Goal: Transaction & Acquisition: Purchase product/service

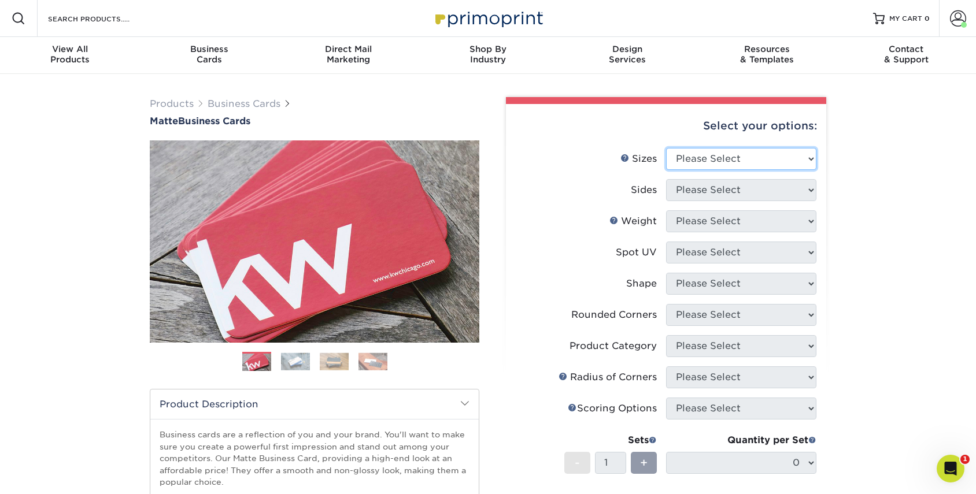
click at [691, 151] on select "Please Select 1.5" x 3.5" - Mini 1.75" x 3.5" - Mini 2" x 2" - Square 2" x 3" -…" at bounding box center [741, 159] width 150 height 22
select select "2.00x3.50"
click at [666, 148] on select "Please Select 1.5" x 3.5" - Mini 1.75" x 3.5" - Mini 2" x 2" - Square 2" x 3" -…" at bounding box center [741, 159] width 150 height 22
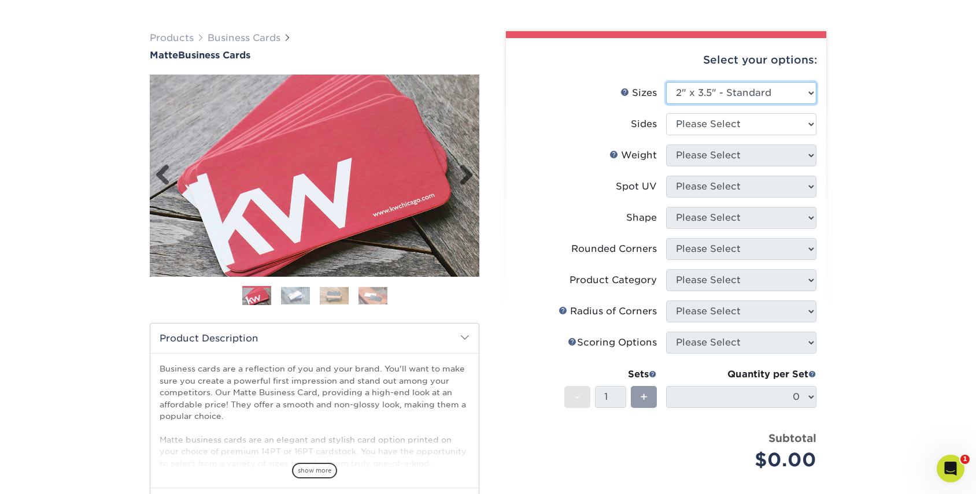
scroll to position [66, 0]
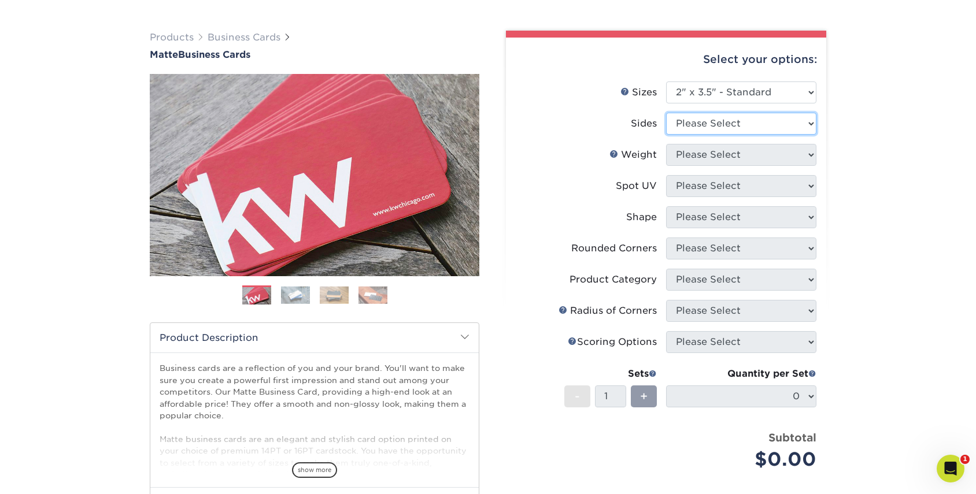
click at [702, 123] on select "Please Select Print Both Sides Print Front Only" at bounding box center [741, 124] width 150 height 22
select select "13abbda7-1d64-4f25-8bb2-c179b224825d"
click at [666, 113] on select "Please Select Print Both Sides Print Front Only" at bounding box center [741, 124] width 150 height 22
click at [726, 159] on select "Please Select 16PT 14PT" at bounding box center [741, 155] width 150 height 22
select select "16PT"
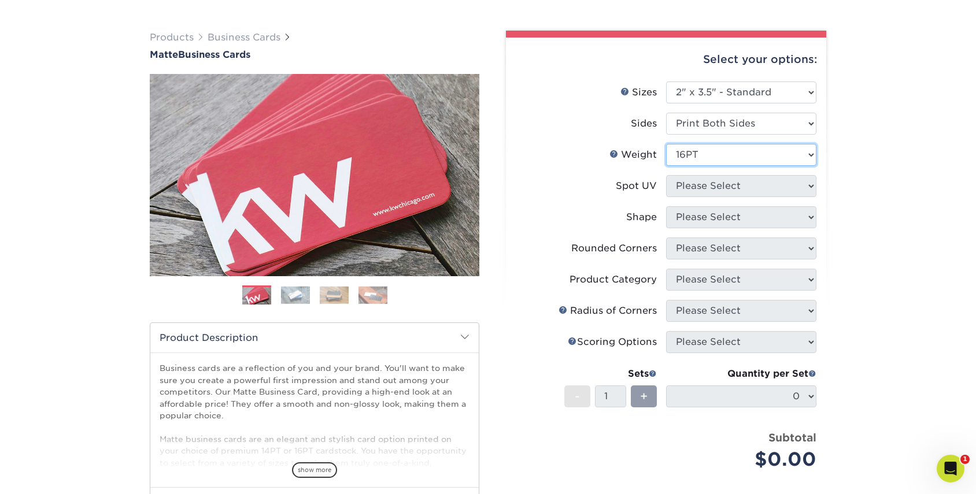
click at [666, 144] on select "Please Select 16PT 14PT" at bounding box center [741, 155] width 150 height 22
click at [729, 189] on select "Please Select No Spot UV Front and Back (Both Sides) Front Only Back Only" at bounding box center [741, 186] width 150 height 22
select select "3"
click at [666, 175] on select "Please Select No Spot UV Front and Back (Both Sides) Front Only Back Only" at bounding box center [741, 186] width 150 height 22
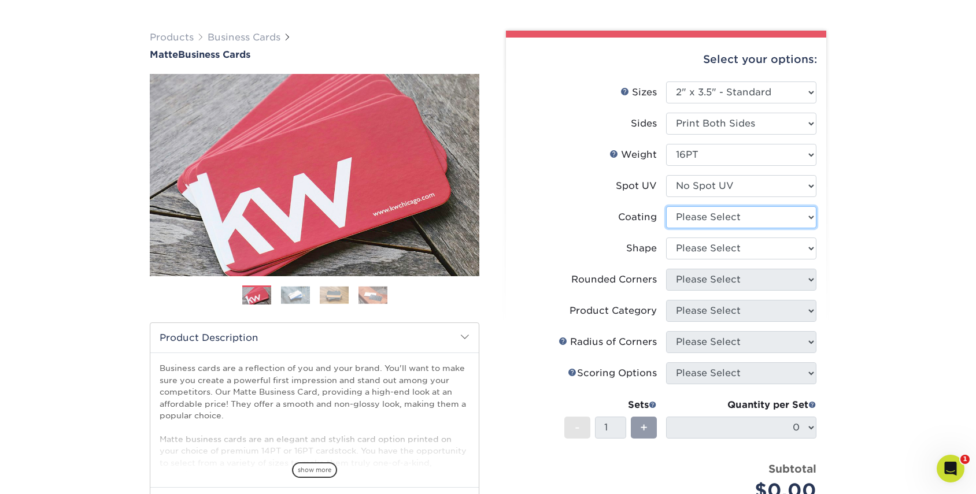
click at [720, 218] on select at bounding box center [741, 217] width 150 height 22
select select "121bb7b5-3b4d-429f-bd8d-bbf80e953313"
click at [666, 206] on select at bounding box center [741, 217] width 150 height 22
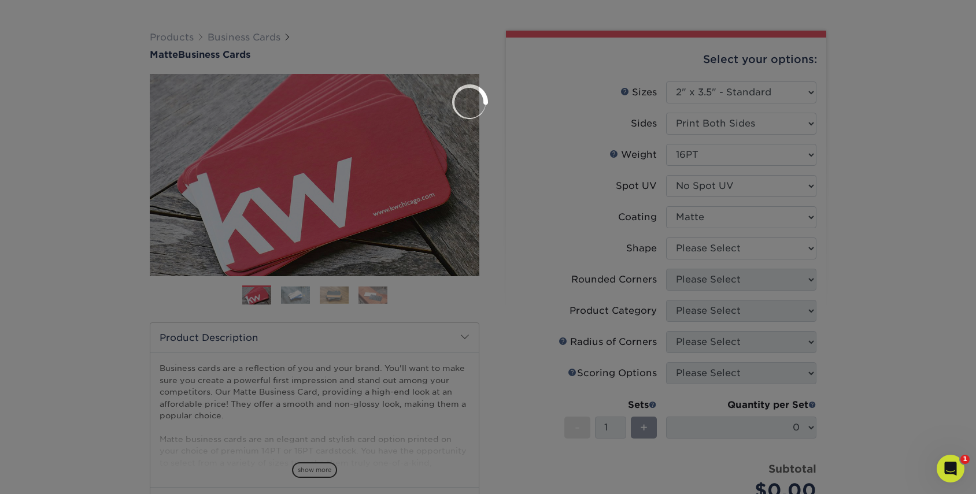
drag, startPoint x: 721, startPoint y: 245, endPoint x: 721, endPoint y: 255, distance: 9.8
click at [721, 245] on div at bounding box center [488, 247] width 976 height 494
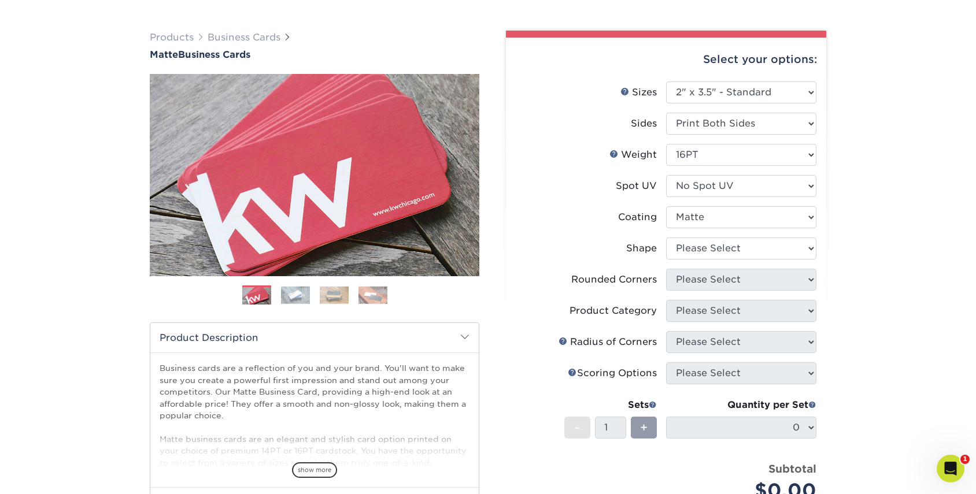
click at [721, 260] on li "Shape Please Select Standard Oval" at bounding box center [666, 253] width 301 height 31
click at [724, 250] on select "Please Select Standard Oval" at bounding box center [741, 249] width 150 height 22
select select "standard"
click at [666, 238] on select "Please Select Standard Oval" at bounding box center [741, 249] width 150 height 22
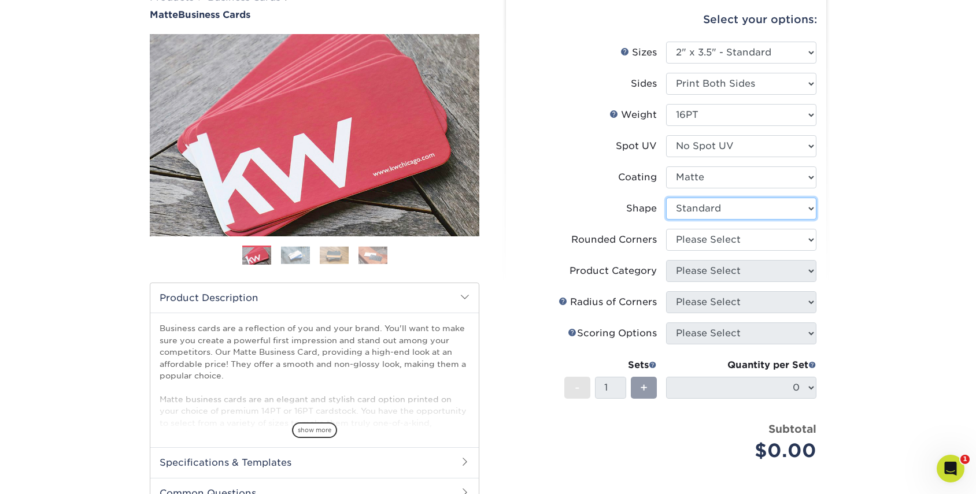
scroll to position [108, 0]
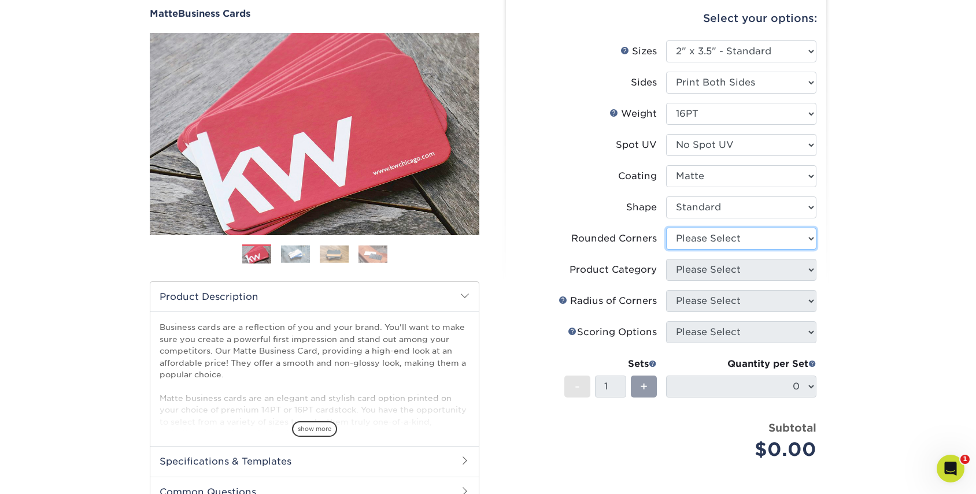
click at [723, 238] on select "Please Select Yes - Round 2 Corners Yes - Round 4 Corners No" at bounding box center [741, 239] width 150 height 22
select select "0"
click at [666, 228] on select "Please Select Yes - Round 2 Corners Yes - Round 4 Corners No" at bounding box center [741, 239] width 150 height 22
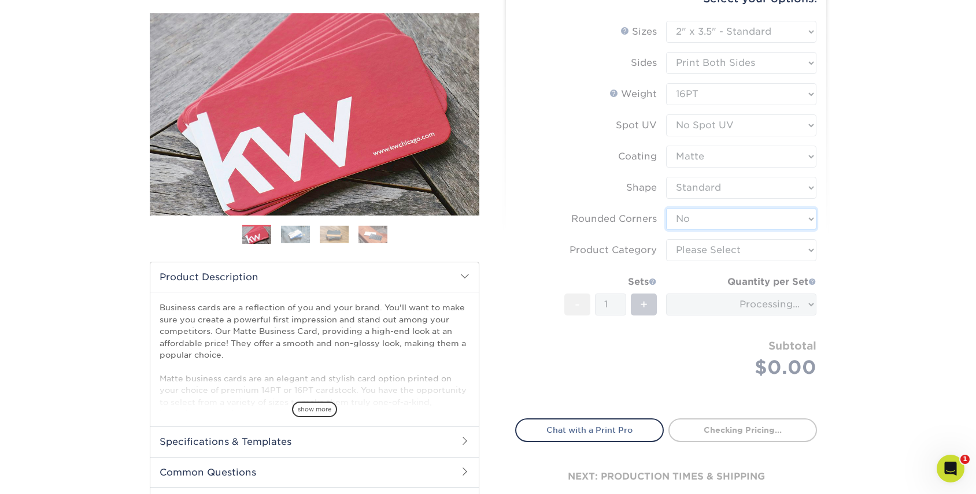
scroll to position [130, 0]
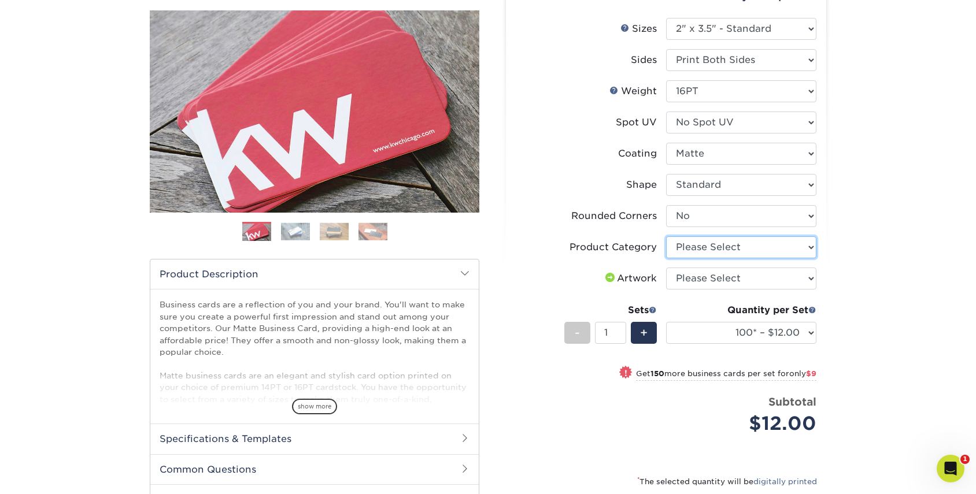
click at [745, 247] on select "Please Select Business Cards" at bounding box center [741, 247] width 150 height 22
select select "3b5148f1-0588-4f88-a218-97bcfdce65c1"
click at [666, 236] on select "Please Select Business Cards" at bounding box center [741, 247] width 150 height 22
click at [757, 282] on select "Please Select I will upload files I need a design - $100" at bounding box center [741, 279] width 150 height 22
select select "upload"
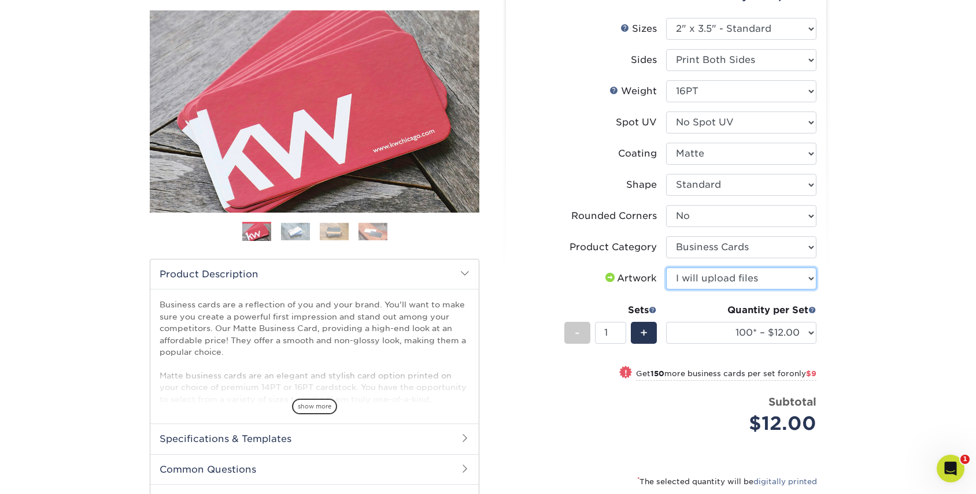
click at [666, 268] on select "Please Select I will upload files I need a design - $100" at bounding box center [741, 279] width 150 height 22
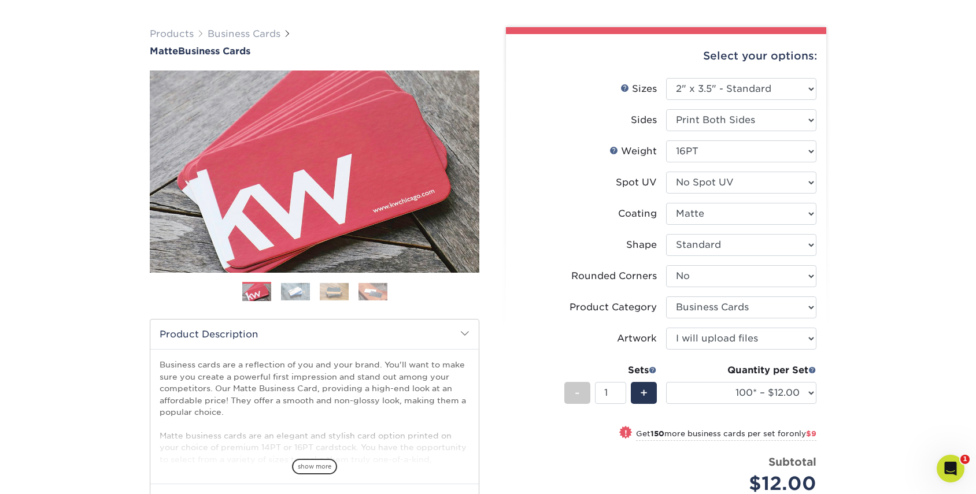
scroll to position [71, 0]
click at [645, 393] on span "+" at bounding box center [644, 392] width 8 height 17
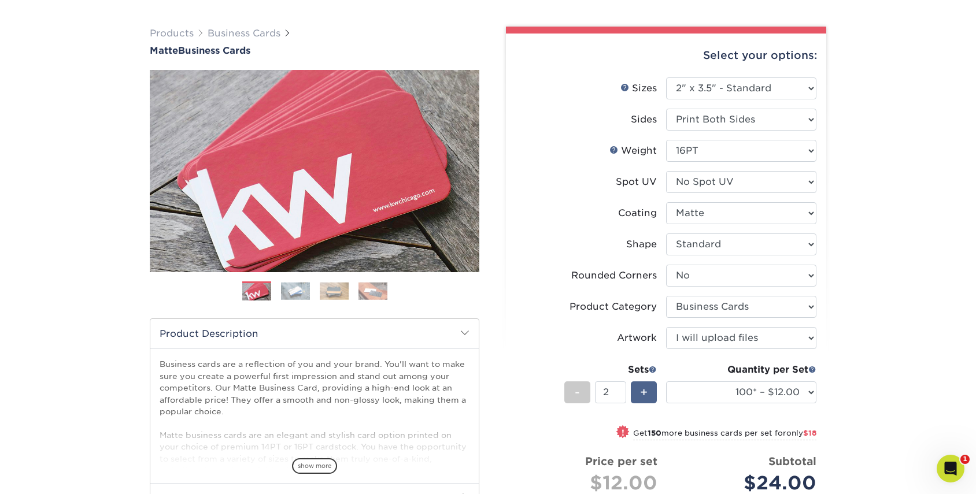
click at [645, 393] on span "+" at bounding box center [644, 392] width 8 height 17
type input "4"
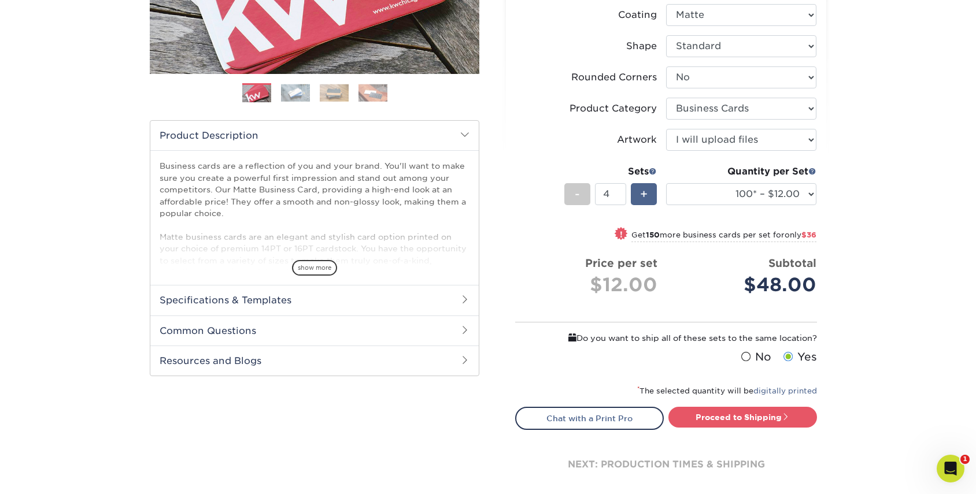
scroll to position [271, 0]
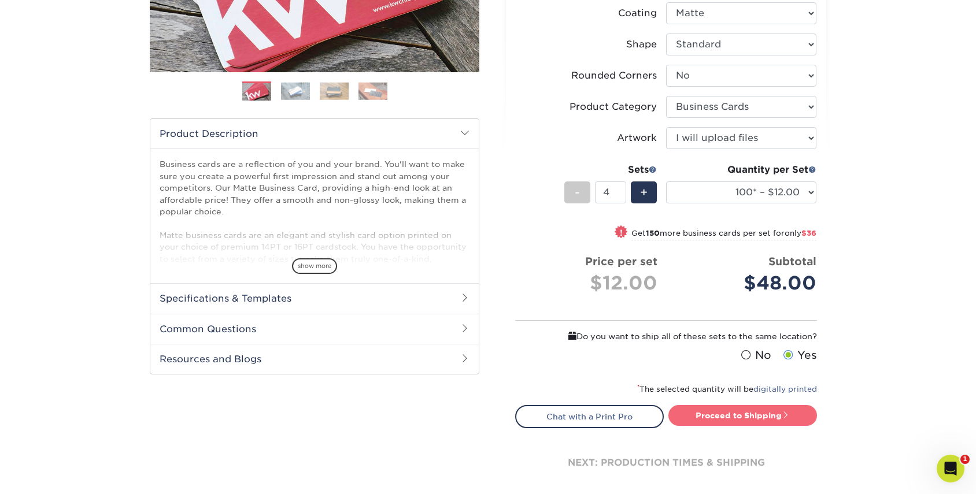
click at [764, 416] on link "Proceed to Shipping" at bounding box center [742, 415] width 149 height 21
type input "Set 1"
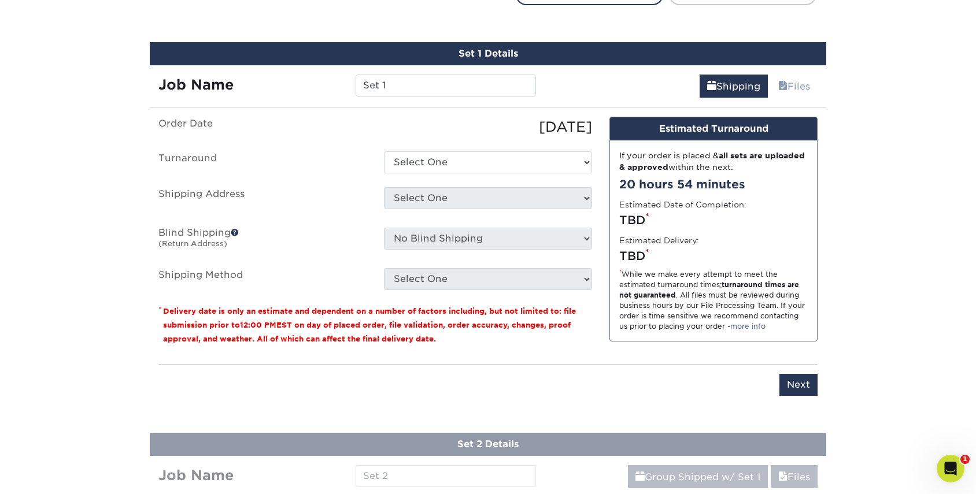
scroll to position [706, 0]
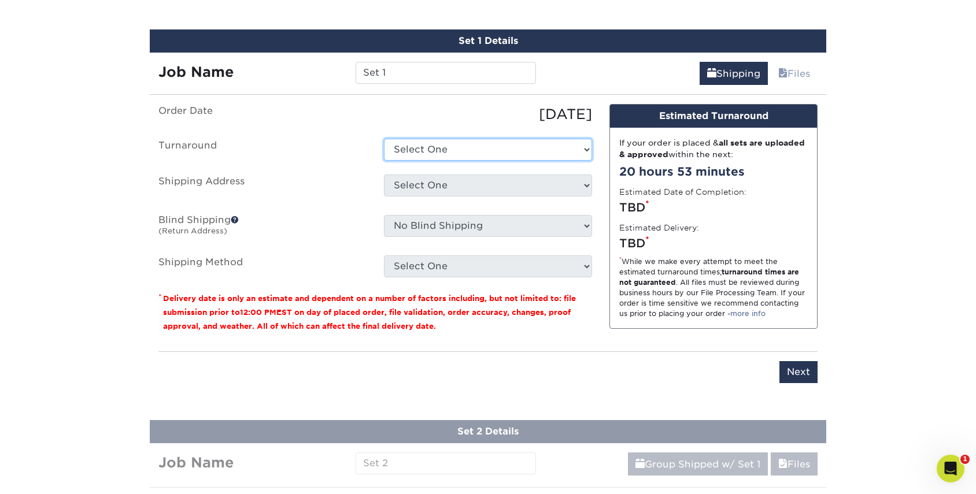
click at [419, 146] on select "Select One 2-4 Business Days 2 Day Next Business Day" at bounding box center [488, 150] width 208 height 22
select select "47dbf4b1-3bfd-4687-b793-fcd3ee179f06"
click at [384, 139] on select "Select One 2-4 Business Days 2 Day Next Business Day" at bounding box center [488, 150] width 208 height 22
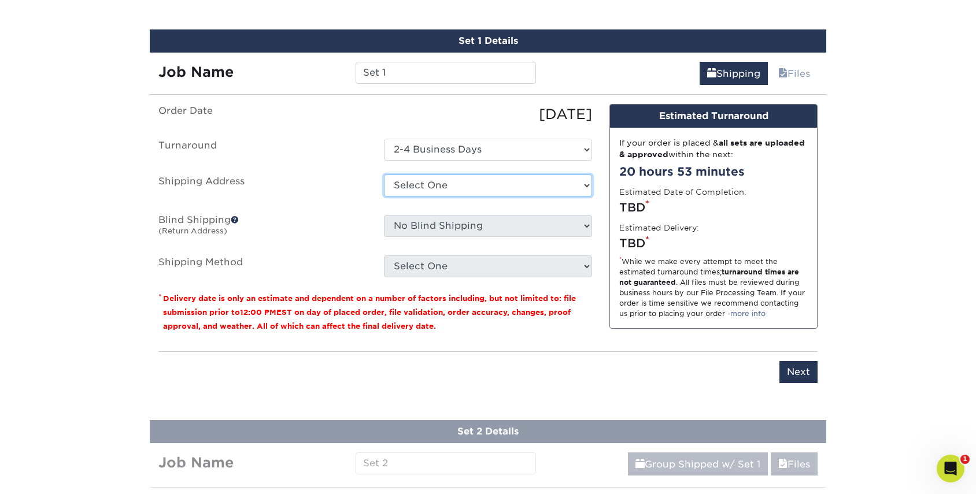
click at [437, 188] on select "Select One 001 Sun City Center, FL 33573 14607 3303 S Pinnacle Hills Pkwy, Roge…" at bounding box center [488, 186] width 208 height 22
select select "83618"
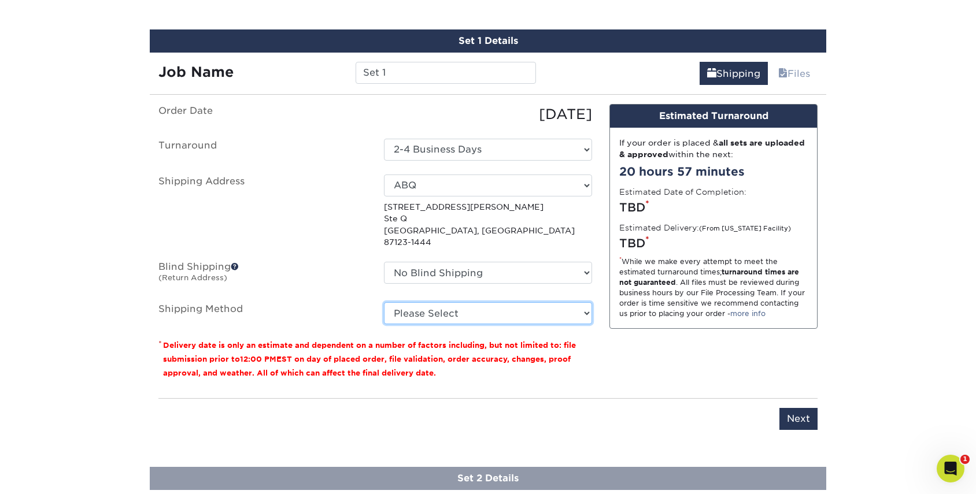
click at [441, 302] on select "Please Select Ground Shipping (+$14.95) 3 Day Shipping Service (+$15.33) 2 Day …" at bounding box center [488, 313] width 208 height 22
select select "03"
click at [384, 302] on select "Please Select Ground Shipping (+$14.95) 3 Day Shipping Service (+$15.33) 2 Day …" at bounding box center [488, 313] width 208 height 22
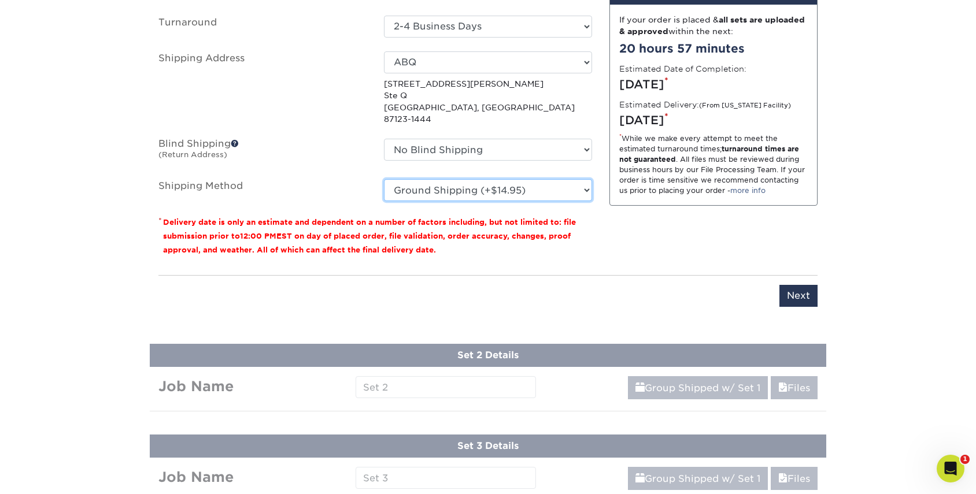
scroll to position [868, 0]
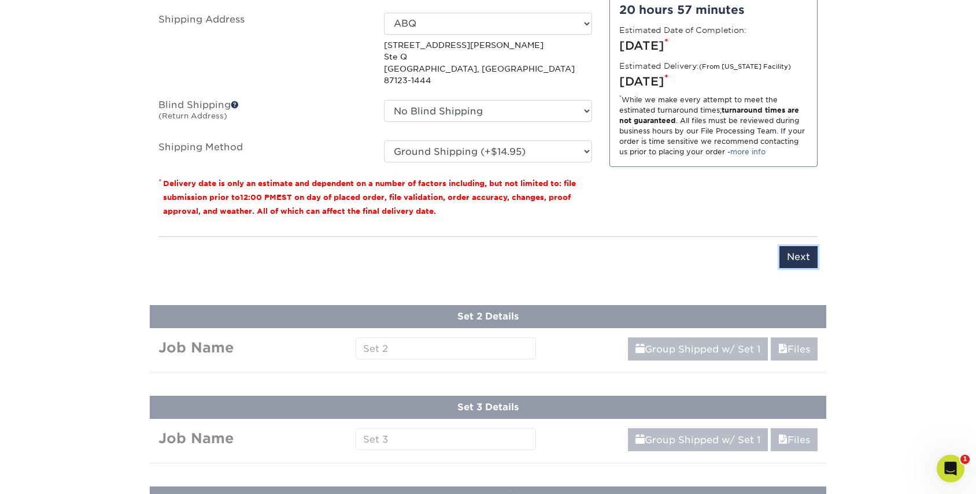
click at [804, 246] on input "Next" at bounding box center [798, 257] width 38 height 22
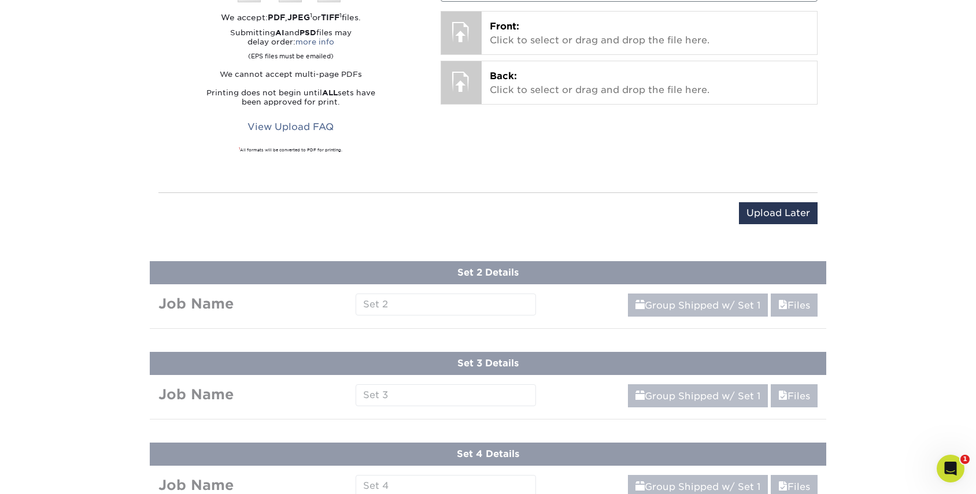
click at [425, 5] on div "Please Upload Your Files We accept: PDF , JPEG 1 or TIFF 1 files. Submitting AI…" at bounding box center [291, 63] width 282 height 232
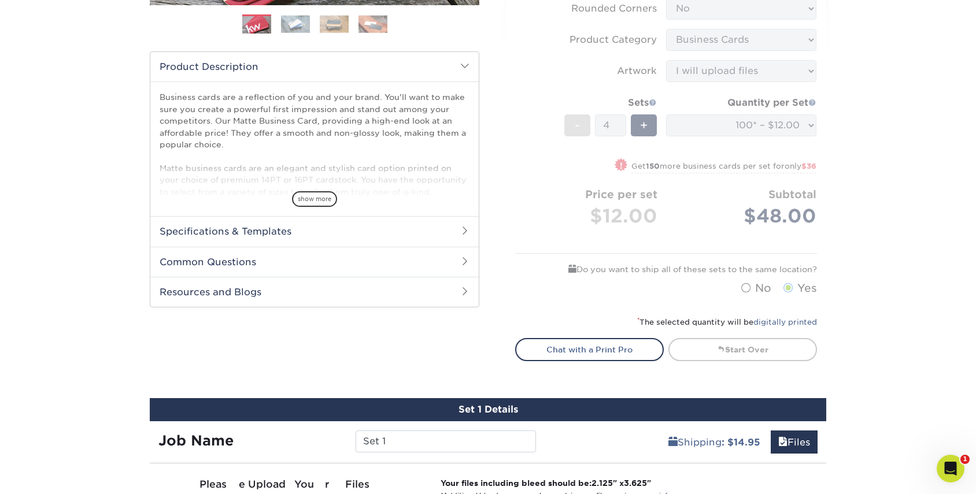
scroll to position [0, 0]
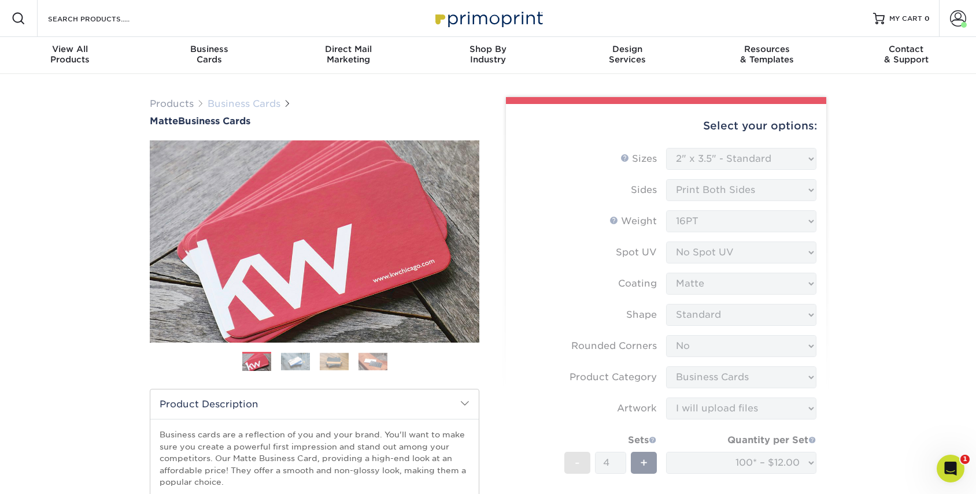
click at [244, 102] on link "Business Cards" at bounding box center [244, 103] width 73 height 11
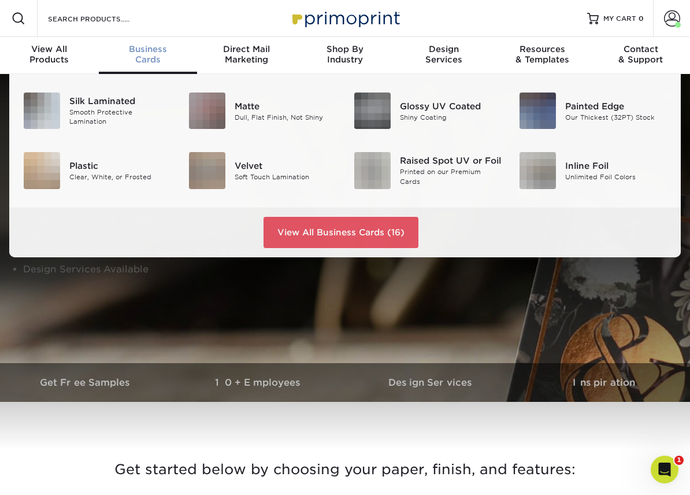
click at [150, 58] on div "Business Cards" at bounding box center [148, 54] width 99 height 21
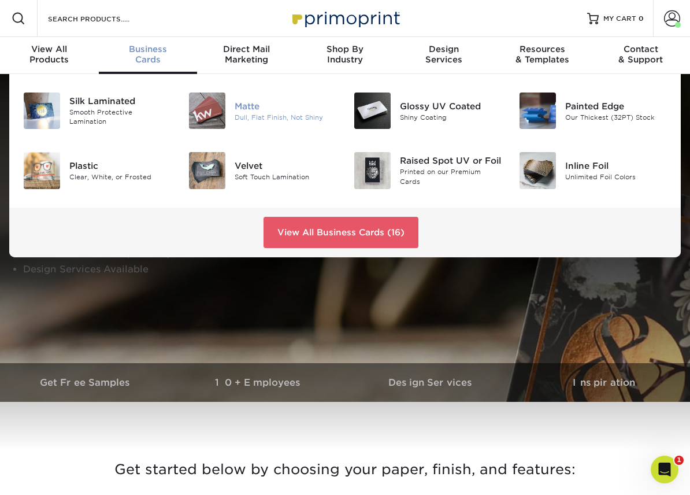
click at [239, 108] on div "Matte" at bounding box center [286, 105] width 102 height 13
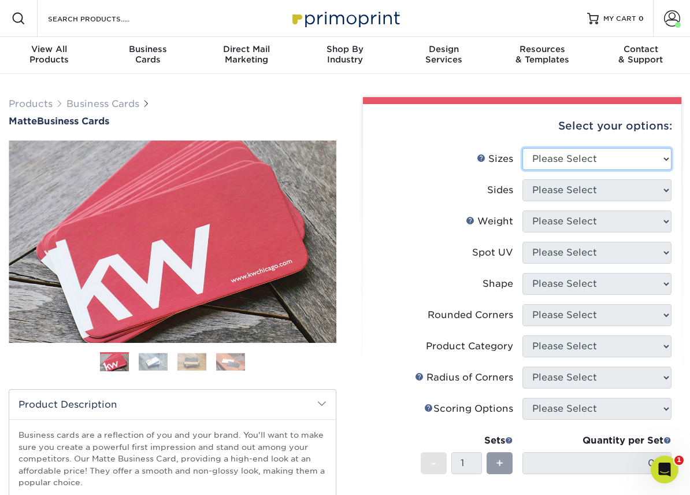
click at [605, 158] on select "Please Select 1.5" x 3.5" - Mini 1.75" x 3.5" - Mini 2" x 2" - Square 2" x 3" -…" at bounding box center [598, 159] width 150 height 22
select select "2.00x3.50"
click at [523, 148] on select "Please Select 1.5" x 3.5" - Mini 1.75" x 3.5" - Mini 2" x 2" - Square 2" x 3" -…" at bounding box center [598, 159] width 150 height 22
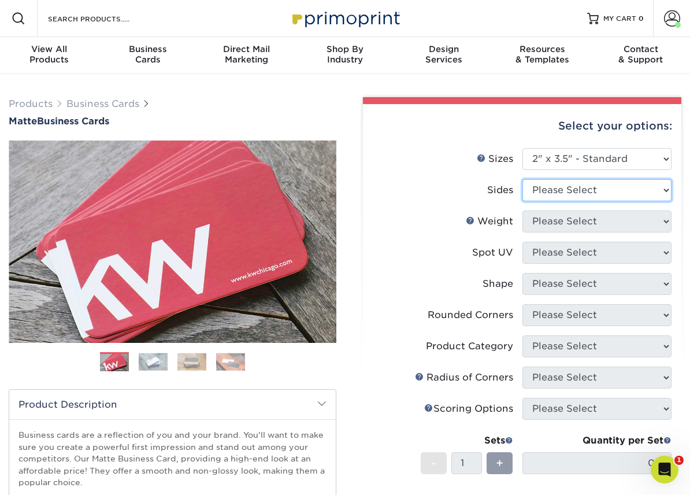
click at [558, 194] on select "Please Select Print Both Sides Print Front Only" at bounding box center [598, 190] width 150 height 22
select select "13abbda7-1d64-4f25-8bb2-c179b224825d"
click at [523, 179] on select "Please Select Print Both Sides Print Front Only" at bounding box center [598, 190] width 150 height 22
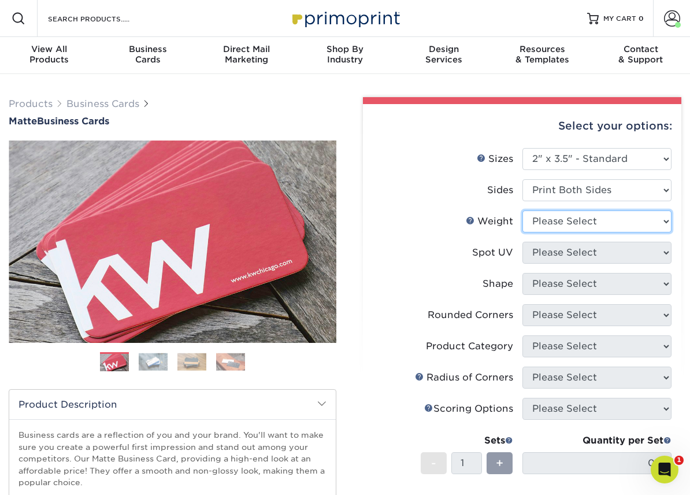
click at [565, 225] on select "Please Select 16PT 14PT" at bounding box center [598, 221] width 150 height 22
select select "16PT"
click at [523, 210] on select "Please Select 16PT 14PT" at bounding box center [598, 221] width 150 height 22
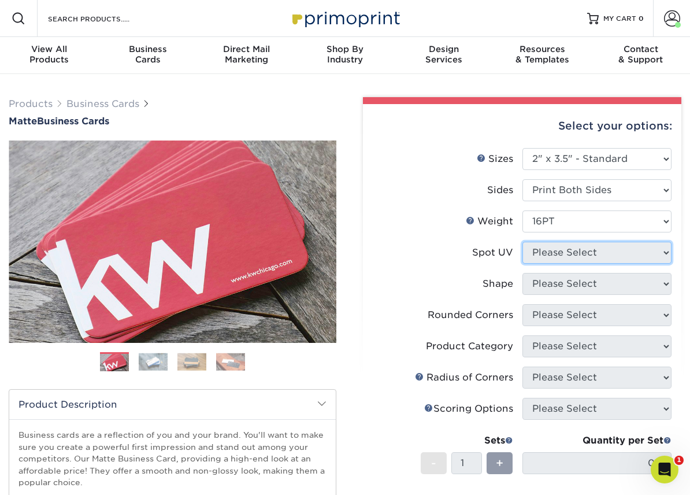
click at [565, 253] on select "Please Select No Spot UV Front and Back (Both Sides) Front Only Back Only" at bounding box center [598, 253] width 150 height 22
select select "3"
click at [523, 242] on select "Please Select No Spot UV Front and Back (Both Sides) Front Only Back Only" at bounding box center [598, 253] width 150 height 22
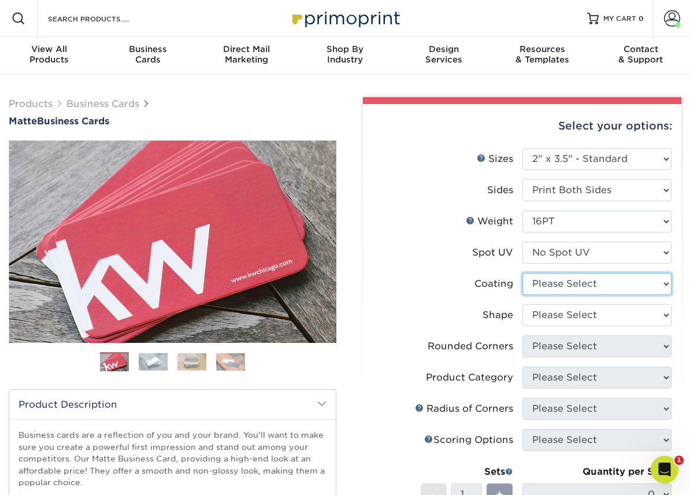
click at [573, 280] on select at bounding box center [598, 284] width 150 height 22
select select "121bb7b5-3b4d-429f-bd8d-bbf80e953313"
click at [523, 273] on select at bounding box center [598, 284] width 150 height 22
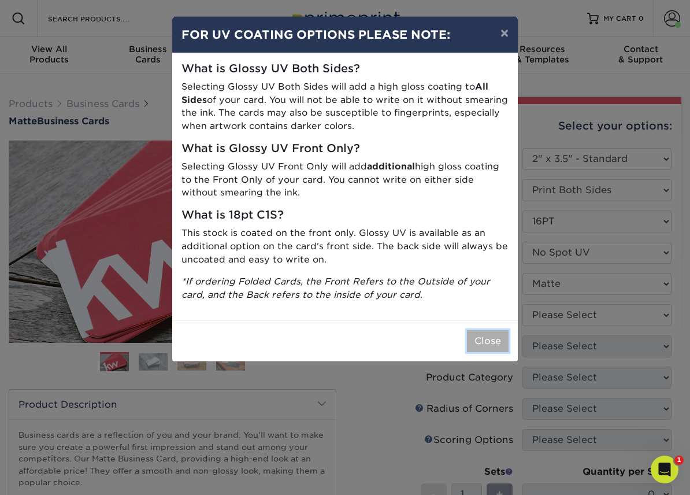
click at [497, 337] on button "Close" at bounding box center [488, 341] width 42 height 22
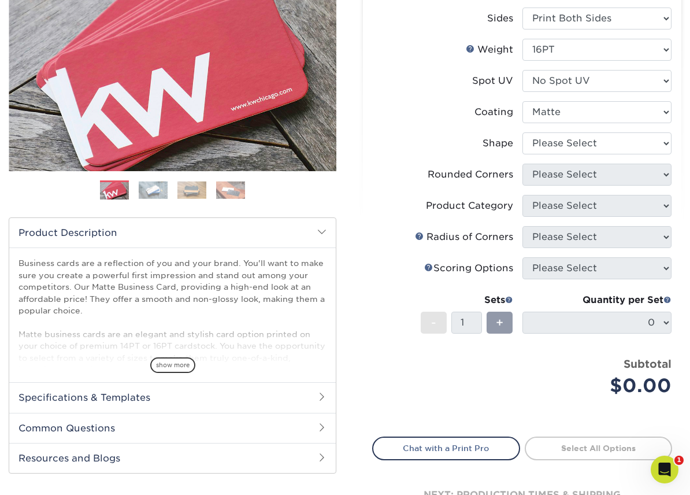
scroll to position [176, 0]
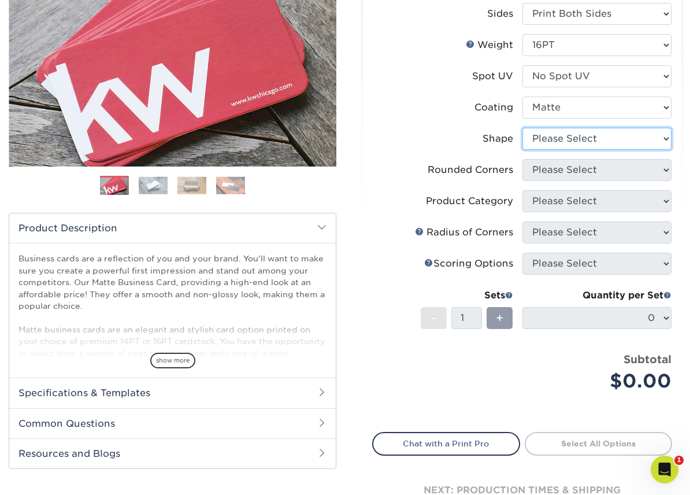
click at [558, 135] on select "Please Select Standard Oval" at bounding box center [598, 139] width 150 height 22
select select "standard"
click at [523, 128] on select "Please Select Standard Oval" at bounding box center [598, 139] width 150 height 22
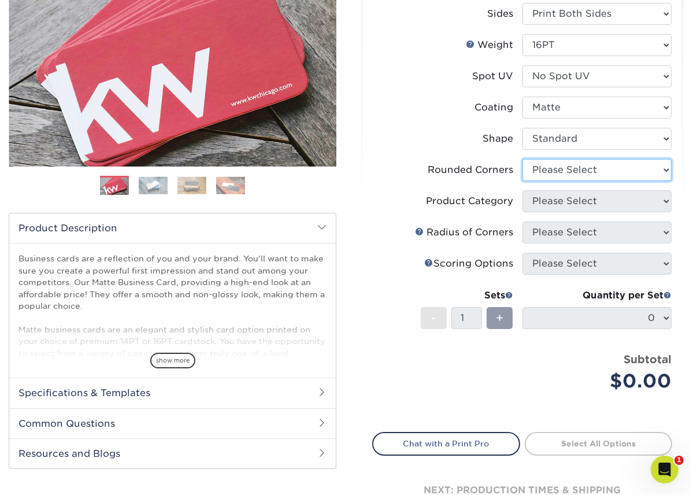
click at [554, 176] on select "Please Select Yes - Round 2 Corners Yes - Round 4 Corners No" at bounding box center [598, 170] width 150 height 22
select select "0"
click at [523, 159] on select "Please Select Yes - Round 2 Corners Yes - Round 4 Corners No" at bounding box center [598, 170] width 150 height 22
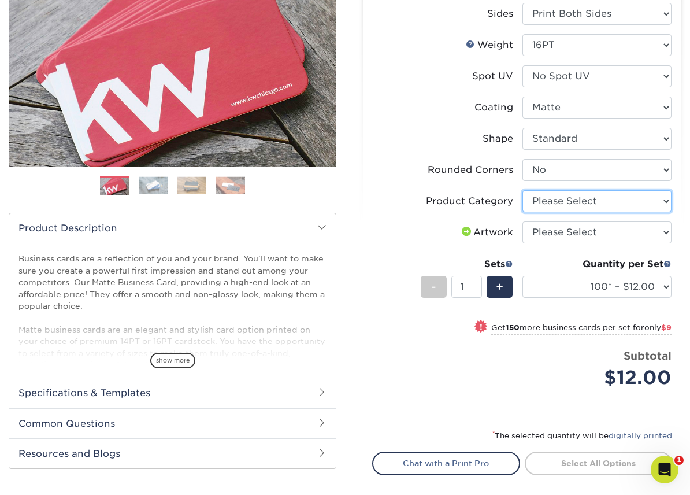
click at [553, 197] on select "Please Select Business Cards" at bounding box center [598, 201] width 150 height 22
select select "3b5148f1-0588-4f88-a218-97bcfdce65c1"
click at [523, 190] on select "Please Select Business Cards" at bounding box center [598, 201] width 150 height 22
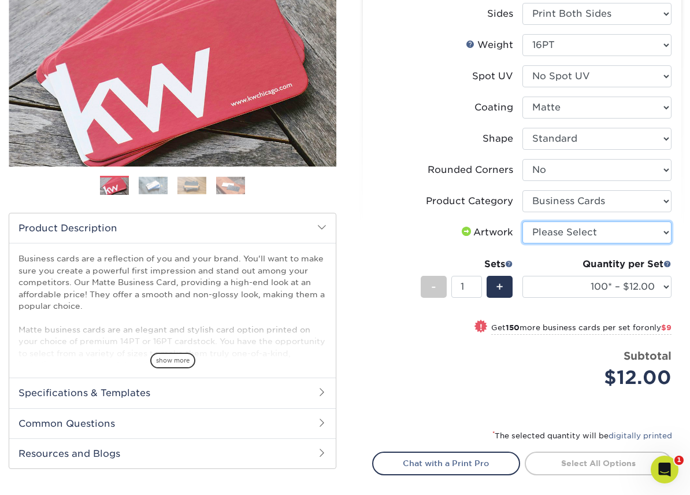
click at [566, 231] on select "Please Select I will upload files I need a design - $100" at bounding box center [598, 232] width 150 height 22
select select "upload"
click at [523, 221] on select "Please Select I will upload files I need a design - $100" at bounding box center [598, 232] width 150 height 22
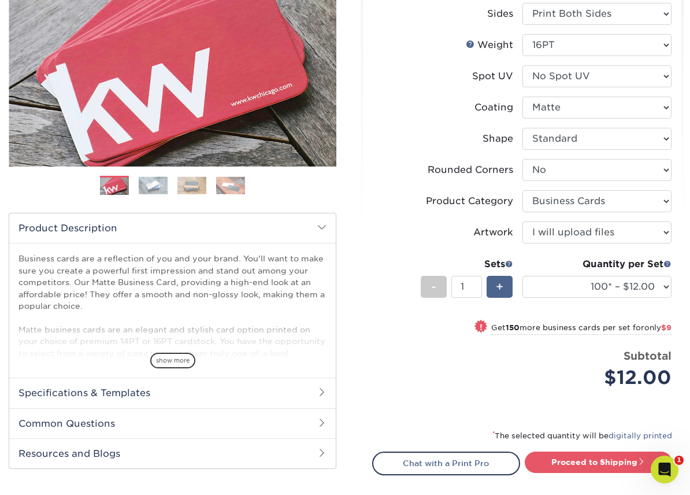
click at [504, 292] on div "+" at bounding box center [500, 287] width 26 height 22
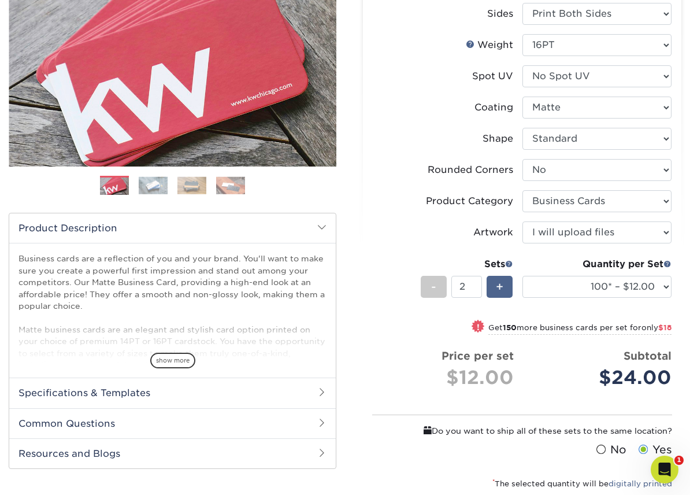
click at [504, 292] on div "+" at bounding box center [500, 287] width 26 height 22
type input "4"
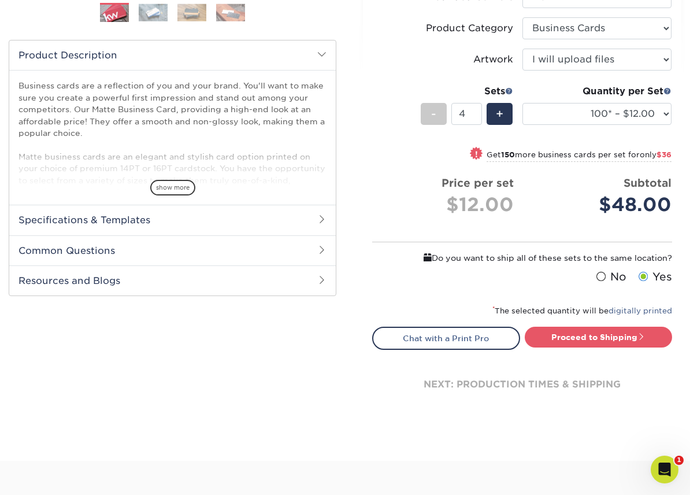
scroll to position [353, 0]
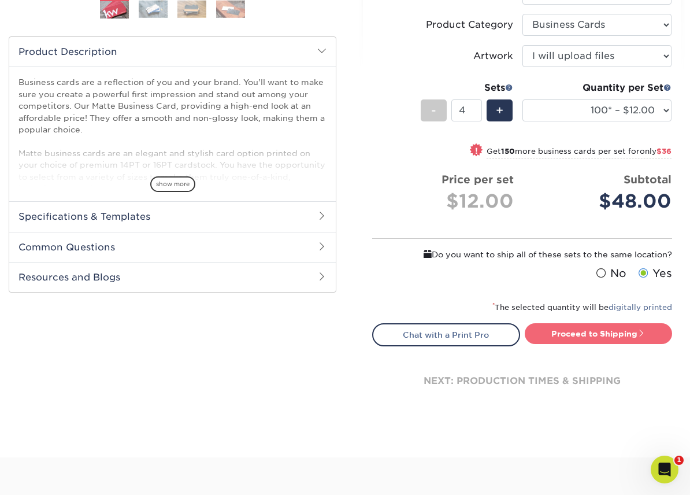
click at [632, 333] on link "Proceed to Shipping" at bounding box center [599, 333] width 148 height 21
type input "Set 1"
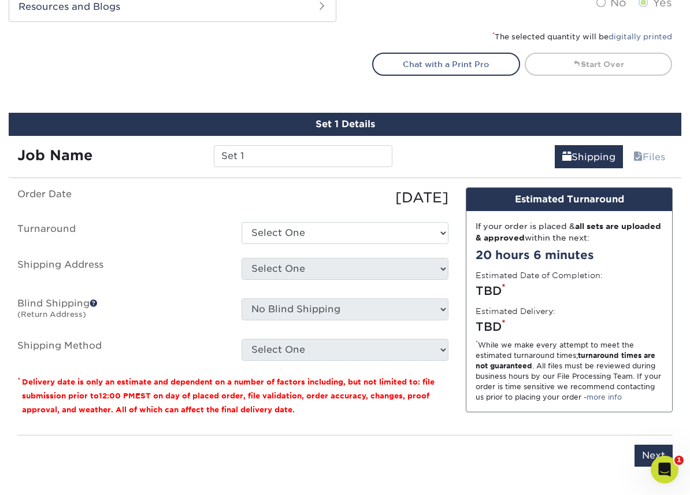
scroll to position [706, 0]
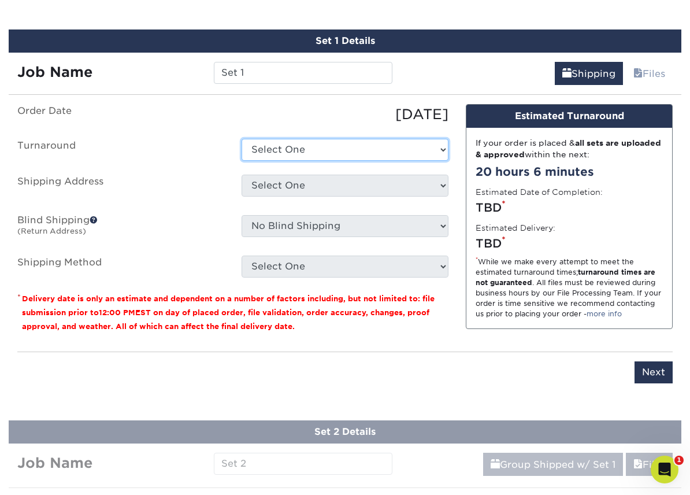
click at [295, 153] on select "Select One 2-4 Business Days 2 Day Next Business Day" at bounding box center [345, 150] width 207 height 22
select select "64c822c2-3af2-41d2-bec4-d4207c89befa"
click at [242, 139] on select "Select One 2-4 Business Days 2 Day Next Business Day" at bounding box center [345, 150] width 207 height 22
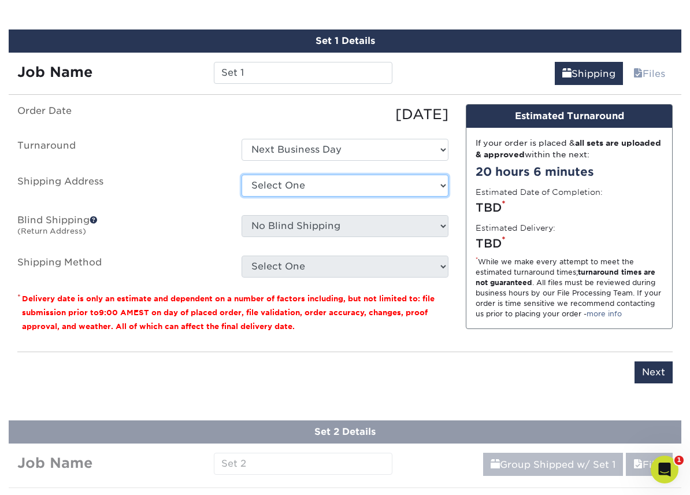
click at [275, 186] on select "Select One 001 Sun City Center, FL 33573 14607 3303 S Pinnacle Hills Pkwy, Roge…" at bounding box center [345, 186] width 207 height 22
select select "172928"
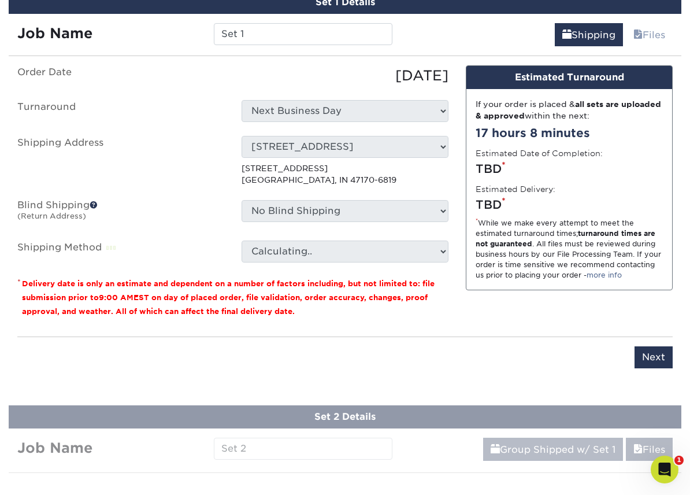
scroll to position [754, 0]
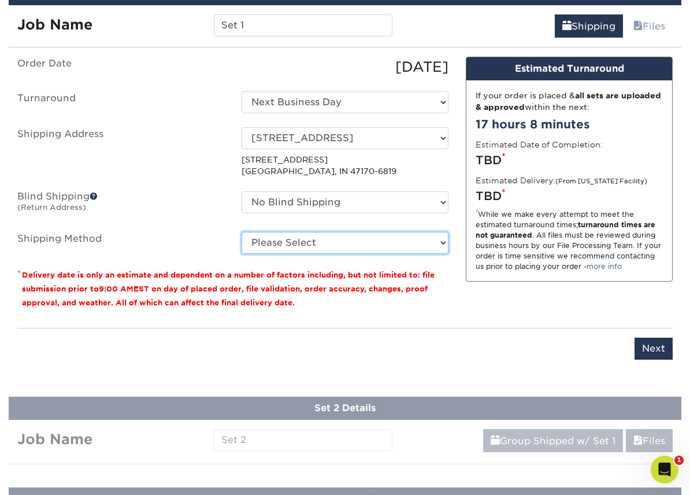
click at [335, 245] on select "Please Select 3 Day Shipping Service (+$18.69) Ground Shipping (+$19.02) 2 Day …" at bounding box center [345, 243] width 207 height 22
select select "12"
click at [242, 232] on select "Please Select 3 Day Shipping Service (+$18.69) Ground Shipping (+$19.02) 2 Day …" at bounding box center [345, 243] width 207 height 22
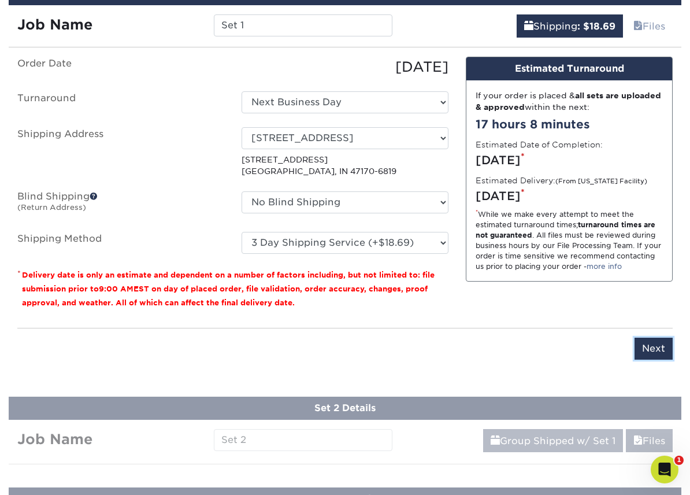
click at [658, 349] on input "Next" at bounding box center [654, 349] width 38 height 22
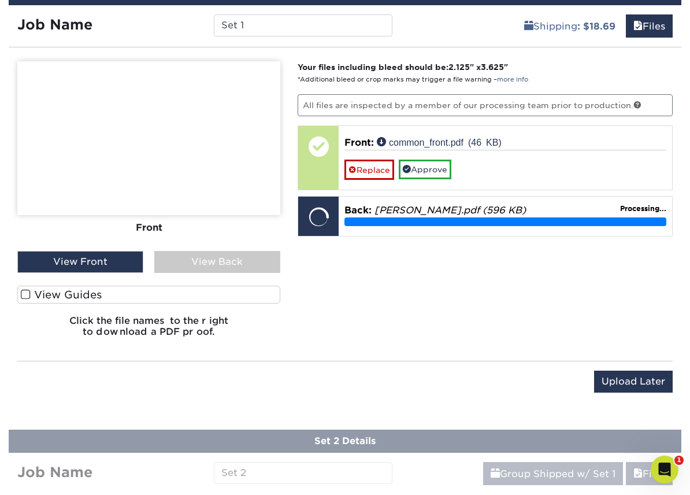
click at [29, 292] on span at bounding box center [26, 294] width 10 height 11
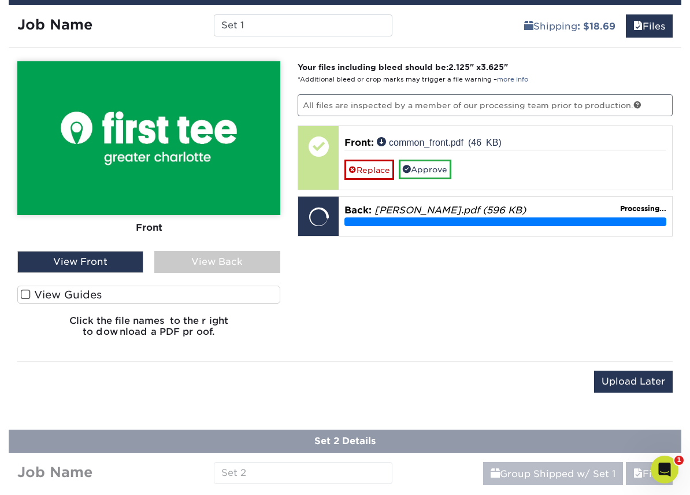
click at [0, 0] on input "View Guides" at bounding box center [0, 0] width 0 height 0
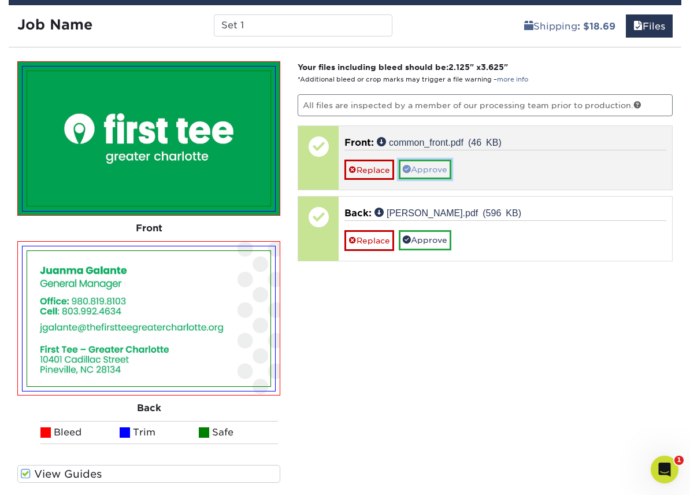
click at [439, 171] on link "Approve" at bounding box center [425, 170] width 53 height 20
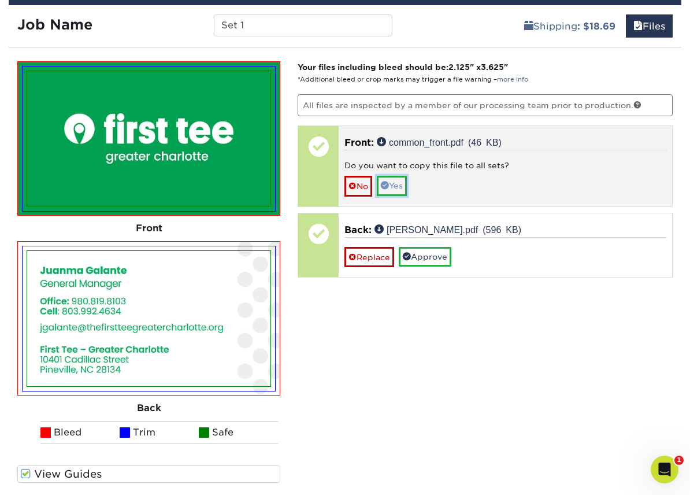
click at [397, 188] on link "Yes" at bounding box center [392, 186] width 30 height 20
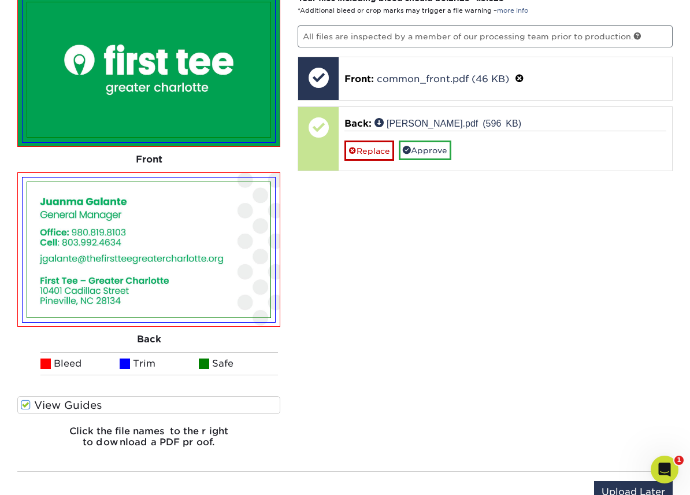
scroll to position [834, 0]
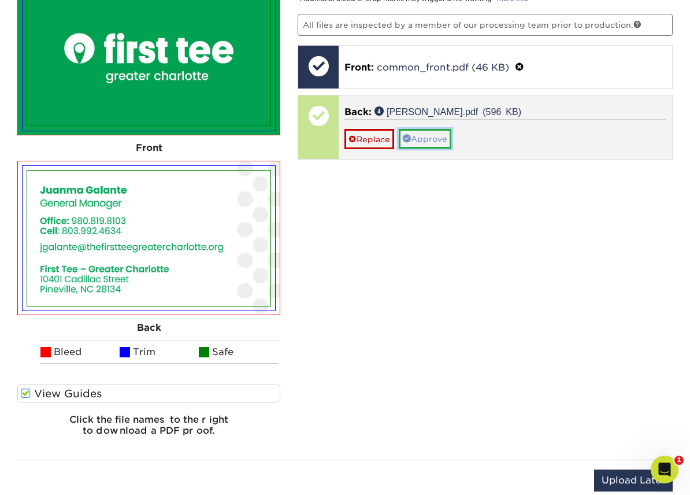
click at [432, 136] on link "Approve" at bounding box center [425, 139] width 53 height 20
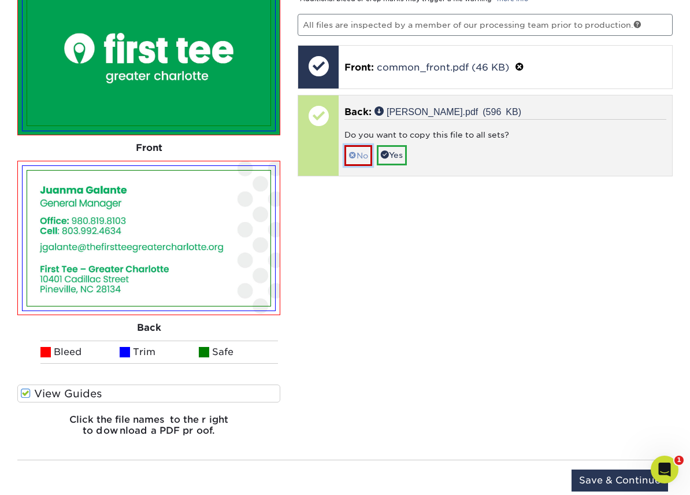
click at [361, 156] on link "No" at bounding box center [359, 155] width 28 height 20
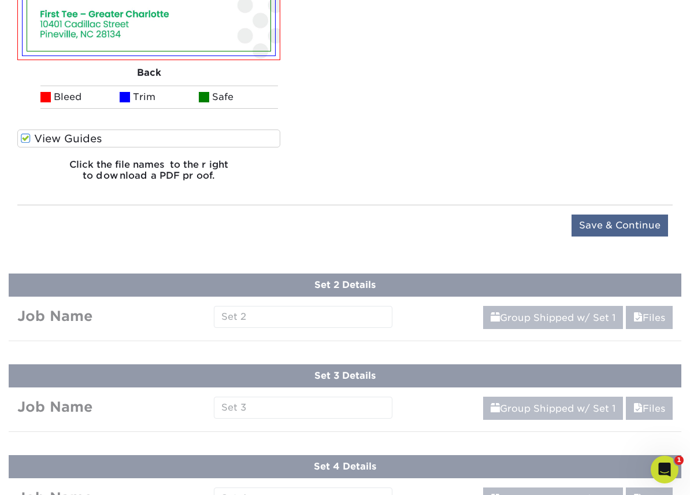
scroll to position [1092, 0]
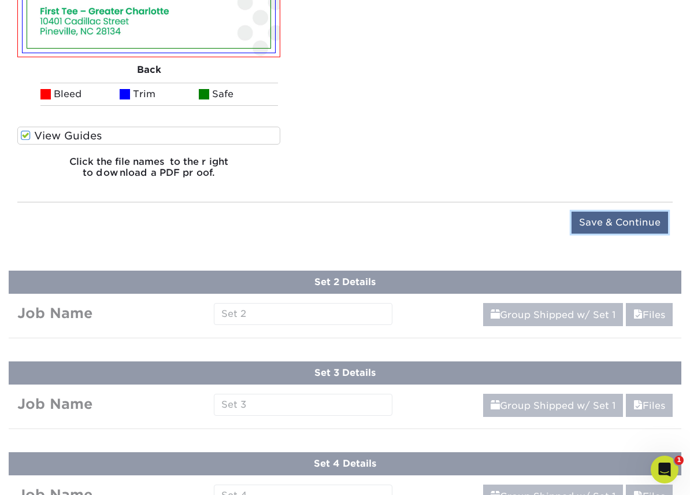
click at [621, 222] on input "Save & Continue" at bounding box center [620, 223] width 97 height 22
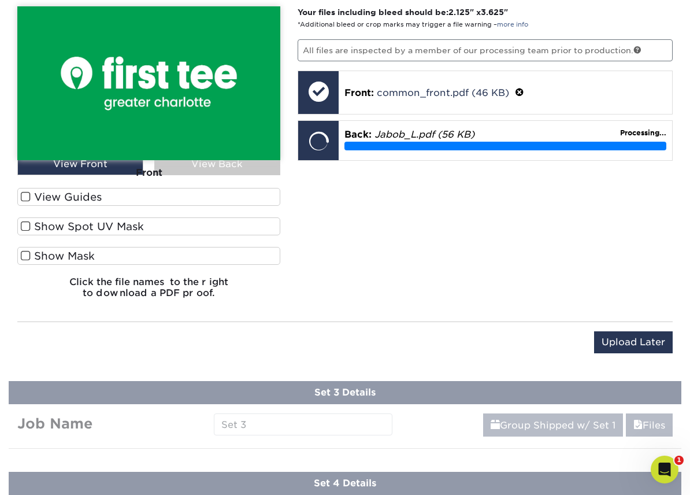
scroll to position [898, 0]
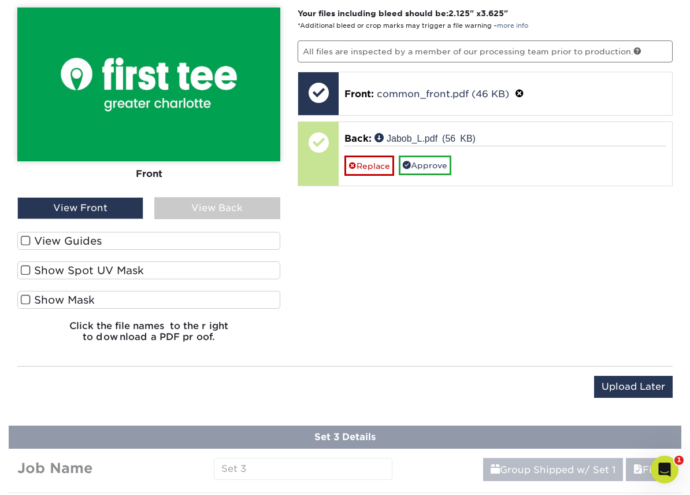
click at [204, 199] on div "View Back" at bounding box center [217, 208] width 126 height 22
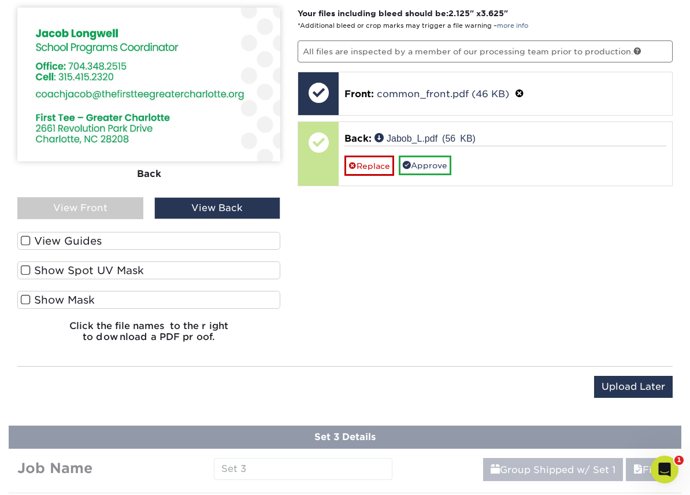
click at [26, 237] on span at bounding box center [26, 240] width 10 height 11
click at [0, 0] on input "View Guides" at bounding box center [0, 0] width 0 height 0
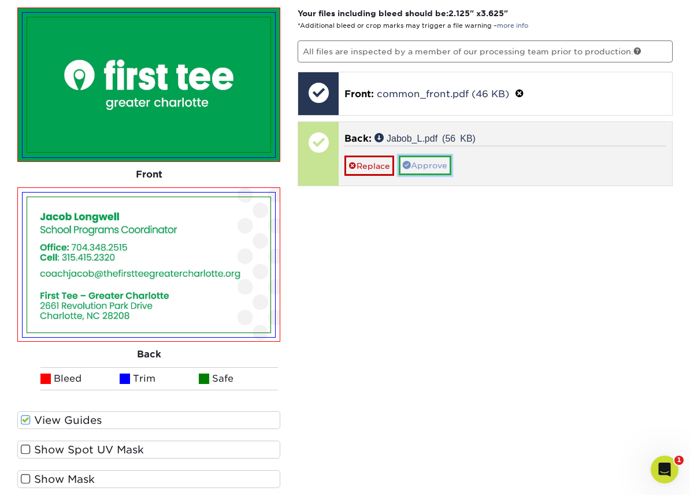
click at [428, 163] on link "Approve" at bounding box center [425, 165] width 53 height 20
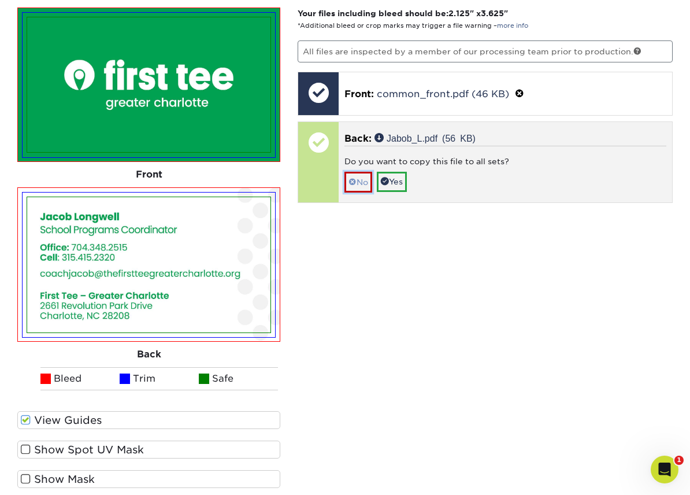
click at [350, 177] on span at bounding box center [353, 181] width 8 height 9
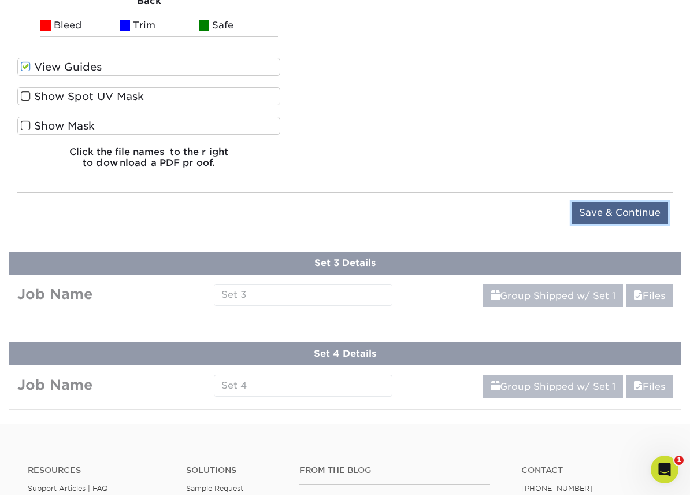
click at [613, 214] on input "Save & Continue" at bounding box center [620, 213] width 97 height 22
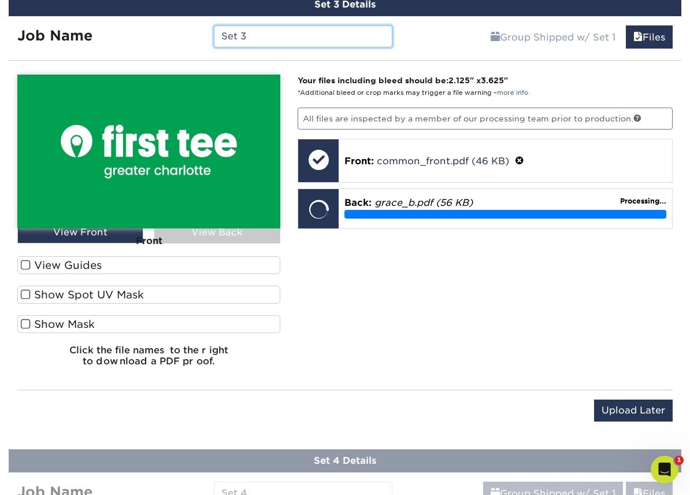
scroll to position [925, 0]
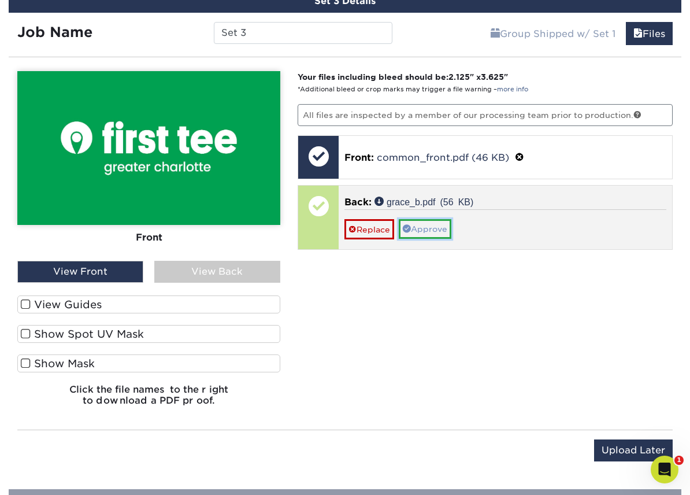
click at [421, 225] on link "Approve" at bounding box center [425, 229] width 53 height 20
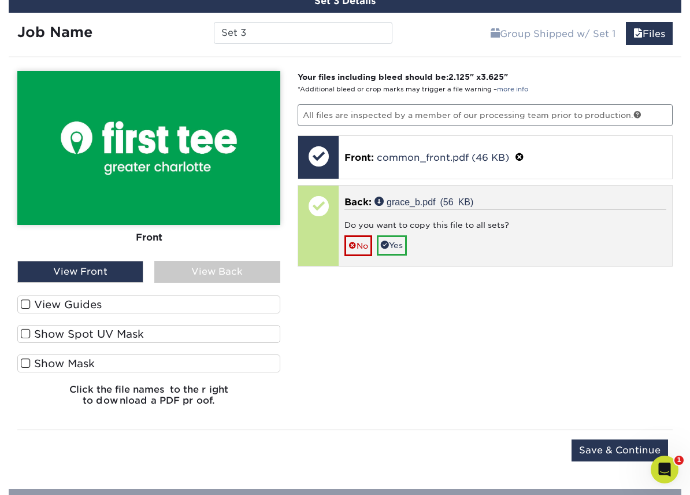
click at [421, 225] on div "Do you want to copy this file to all sets?" at bounding box center [506, 227] width 322 height 16
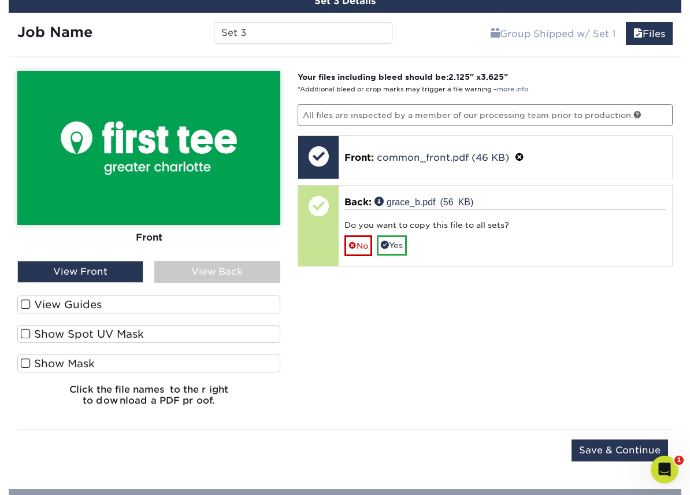
drag, startPoint x: 225, startPoint y: 268, endPoint x: 84, endPoint y: 295, distance: 144.1
click at [223, 268] on div "View Back" at bounding box center [217, 272] width 126 height 22
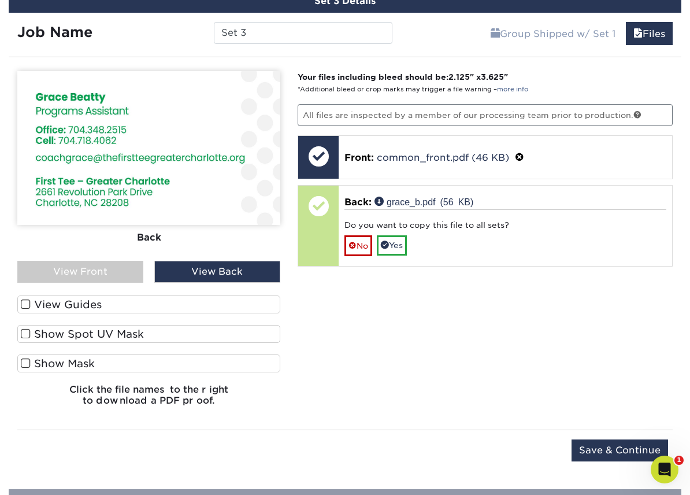
click at [25, 300] on span at bounding box center [26, 304] width 10 height 11
click at [0, 0] on input "View Guides" at bounding box center [0, 0] width 0 height 0
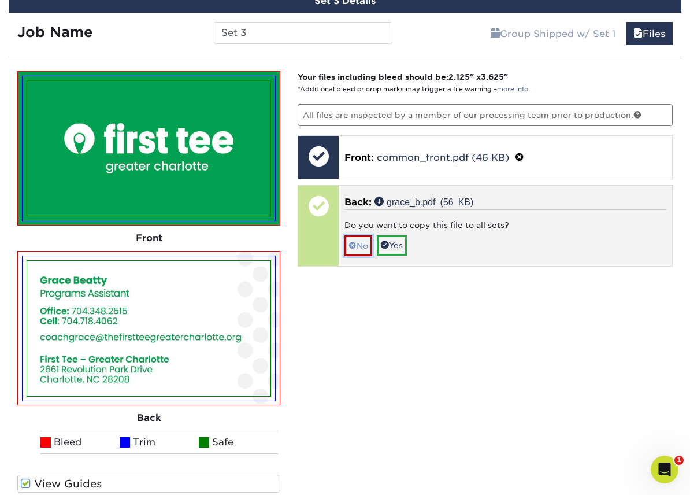
click at [358, 249] on link "No" at bounding box center [359, 245] width 28 height 20
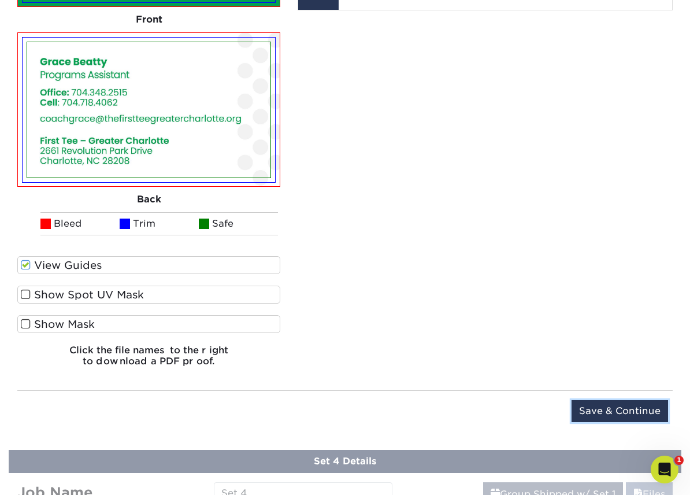
click at [625, 407] on input "Save & Continue" at bounding box center [620, 411] width 97 height 22
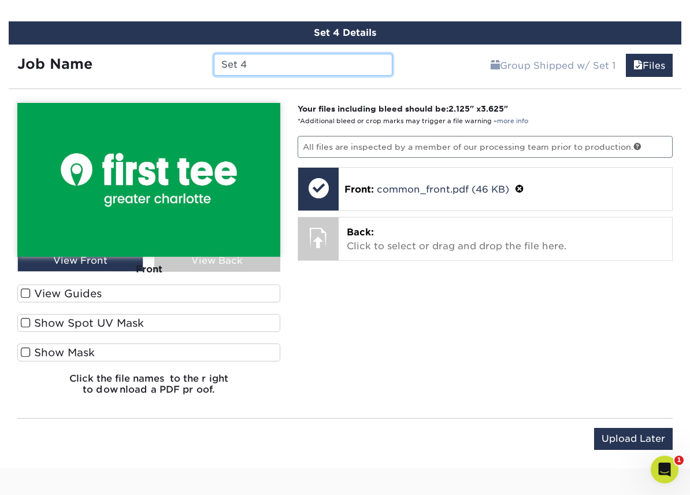
scroll to position [985, 0]
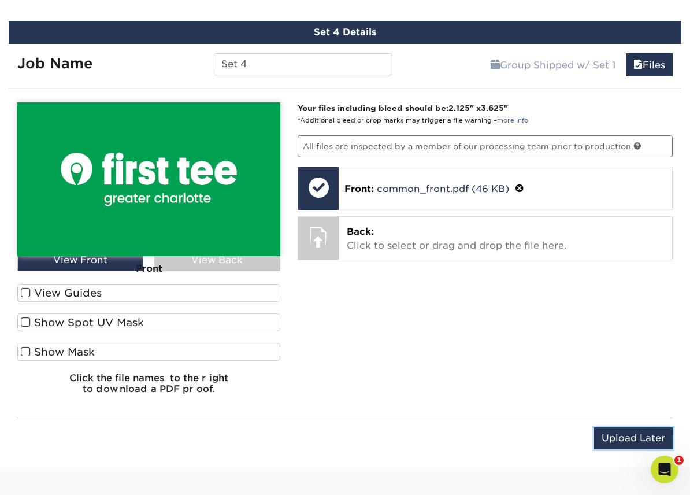
click at [634, 432] on input "Upload Later" at bounding box center [633, 438] width 79 height 22
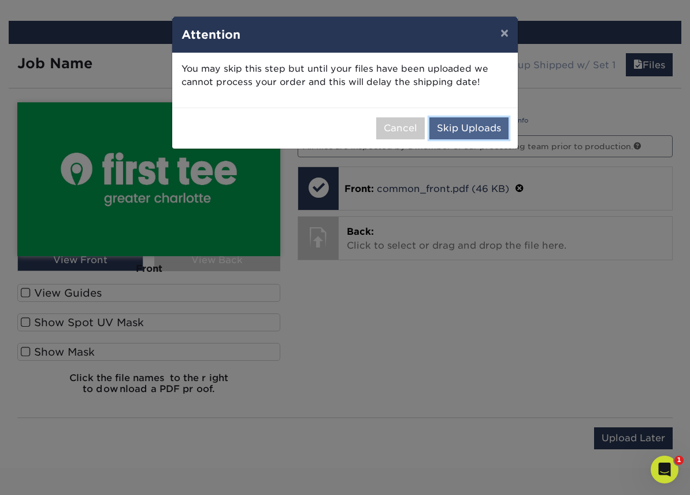
click at [477, 127] on button "Skip Uploads" at bounding box center [468, 128] width 79 height 22
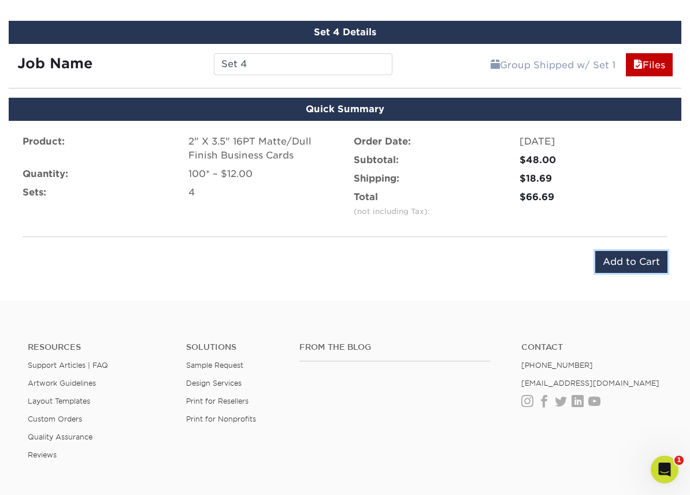
click at [636, 264] on input "Add to Cart" at bounding box center [631, 262] width 72 height 22
